Goal: Transaction & Acquisition: Purchase product/service

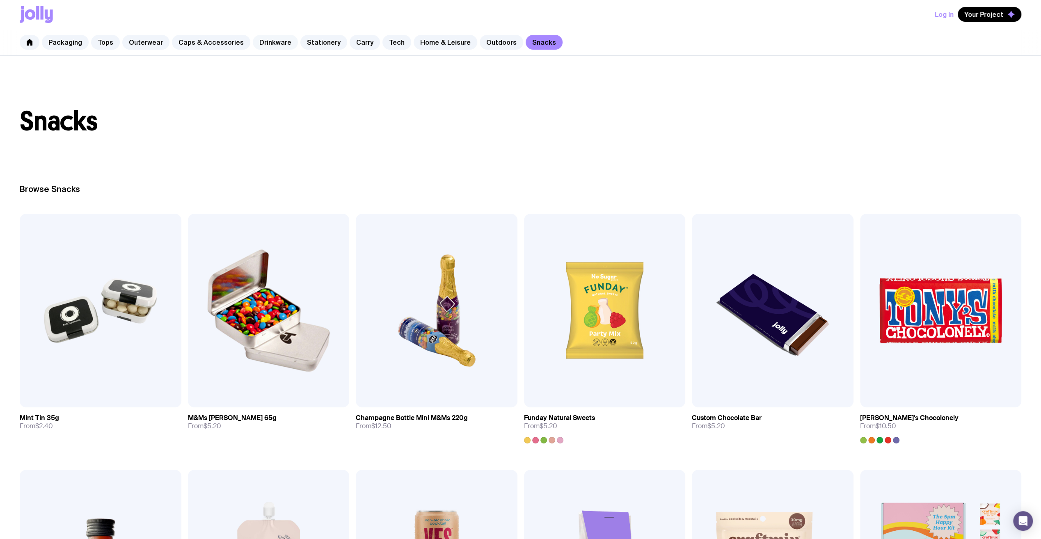
click at [258, 45] on link "Drinkware" at bounding box center [275, 42] width 45 height 15
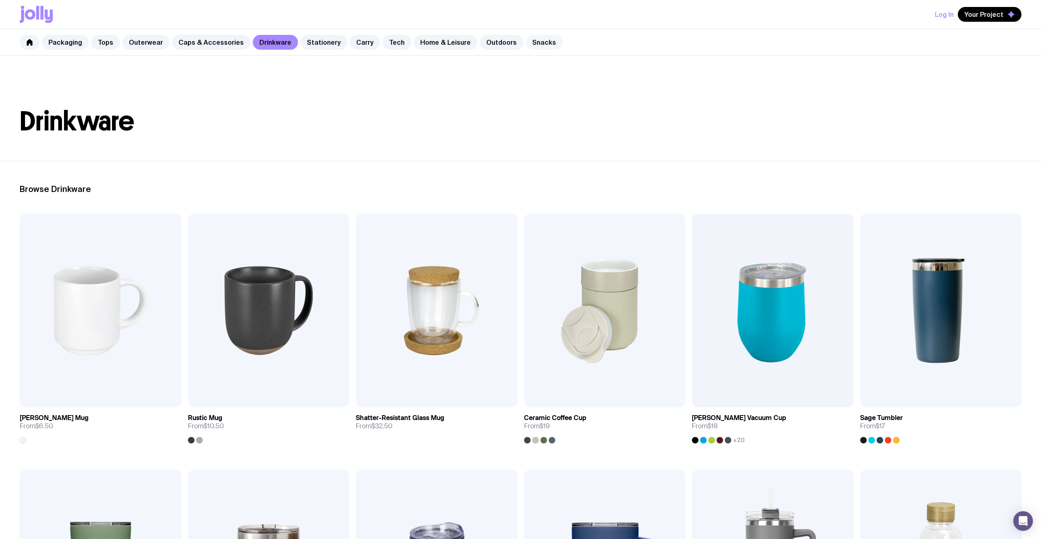
click at [526, 44] on link "Snacks" at bounding box center [544, 42] width 37 height 15
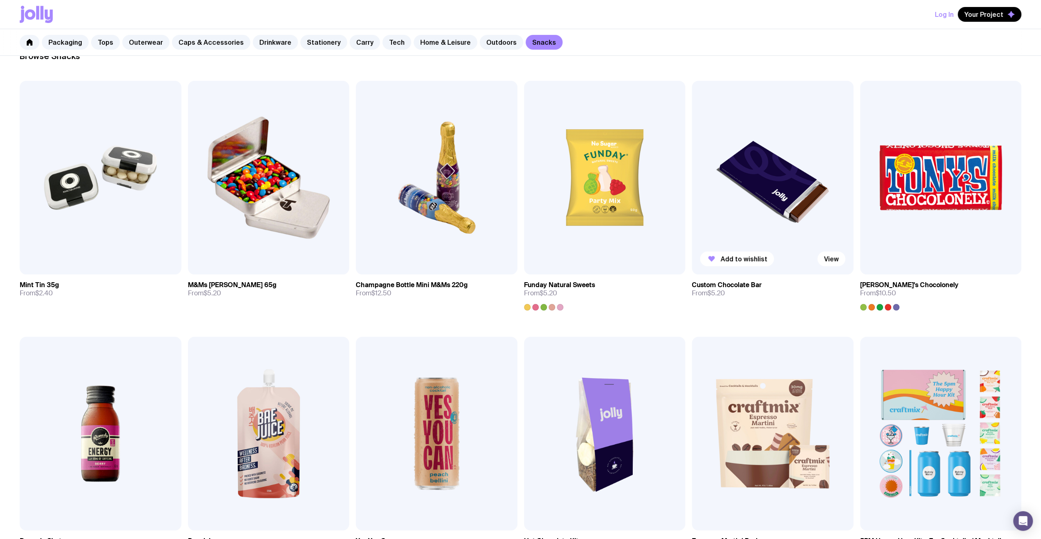
scroll to position [300, 0]
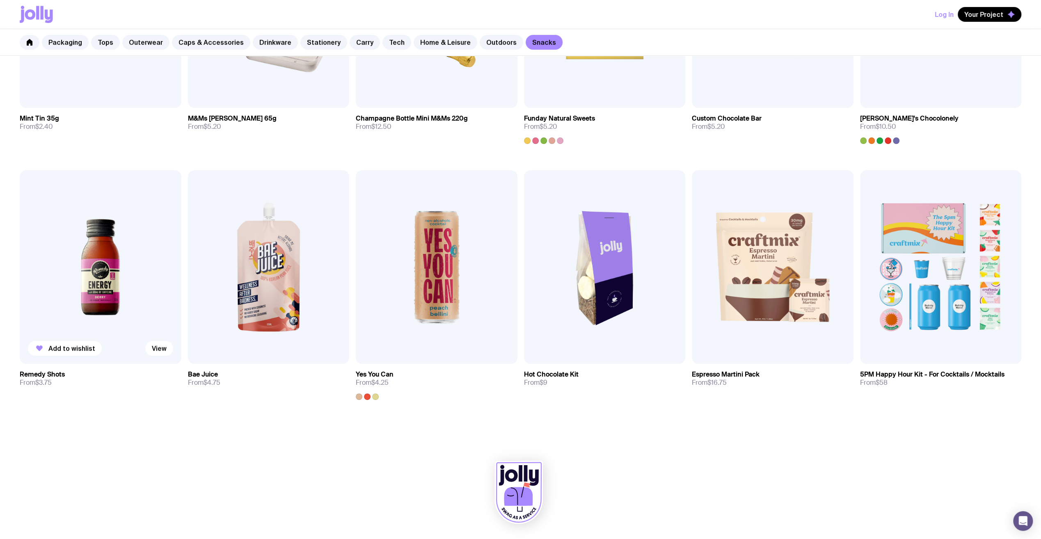
drag, startPoint x: 153, startPoint y: 329, endPoint x: 145, endPoint y: 329, distance: 7.8
click at [154, 329] on img at bounding box center [101, 267] width 162 height 194
